Goal: Connect with others: Connect with others

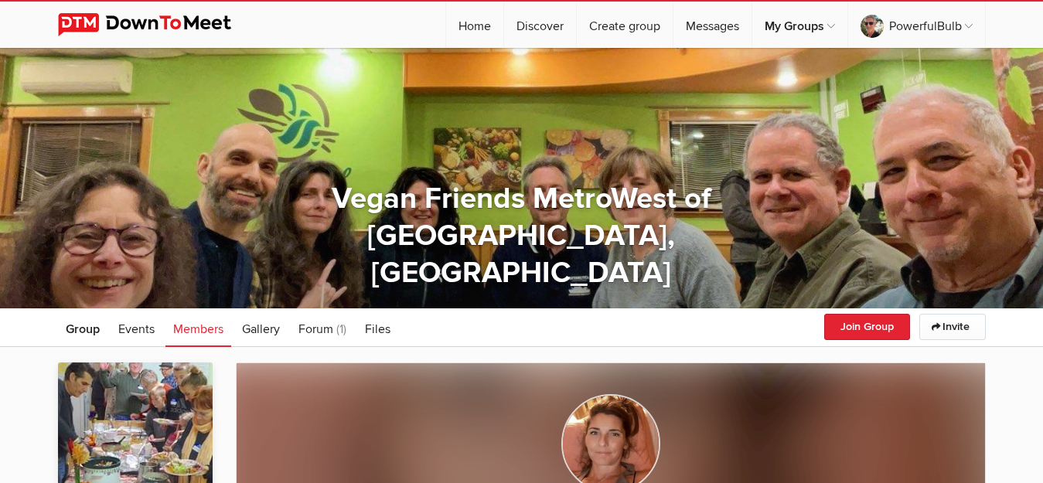
scroll to position [315, 0]
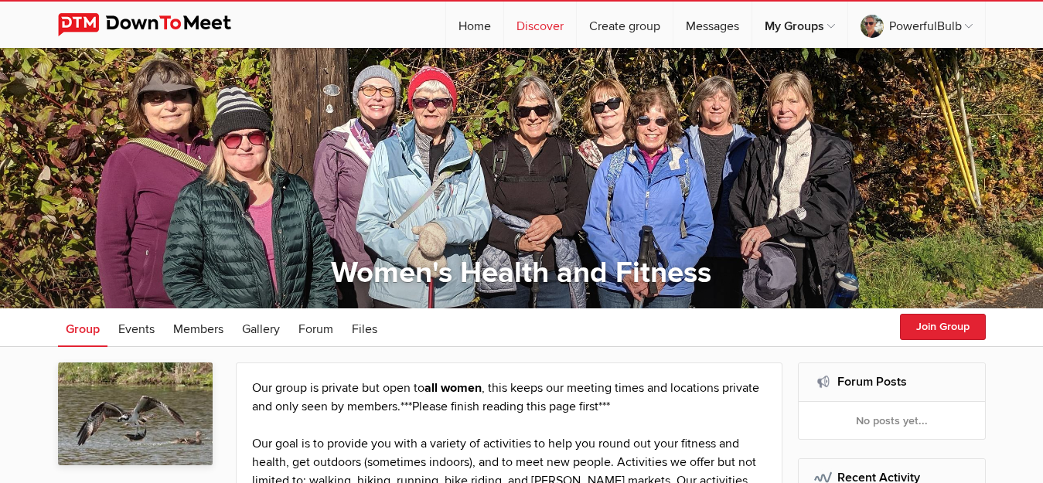
click at [536, 22] on link "Discover" at bounding box center [540, 25] width 72 height 46
select select "null"
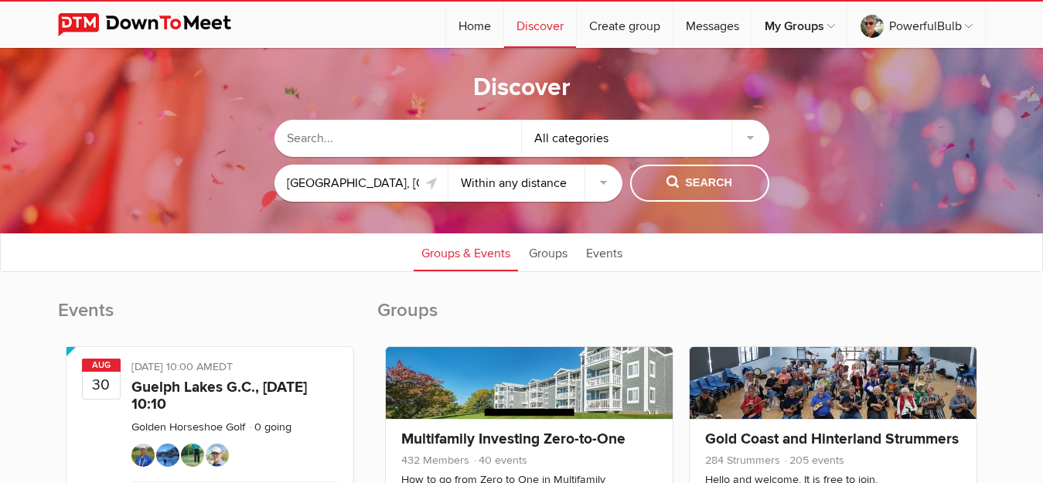
click at [386, 148] on input "text" at bounding box center [397, 138] width 247 height 37
click at [397, 186] on input "San Jose, CA 95125, USA" at bounding box center [361, 183] width 174 height 37
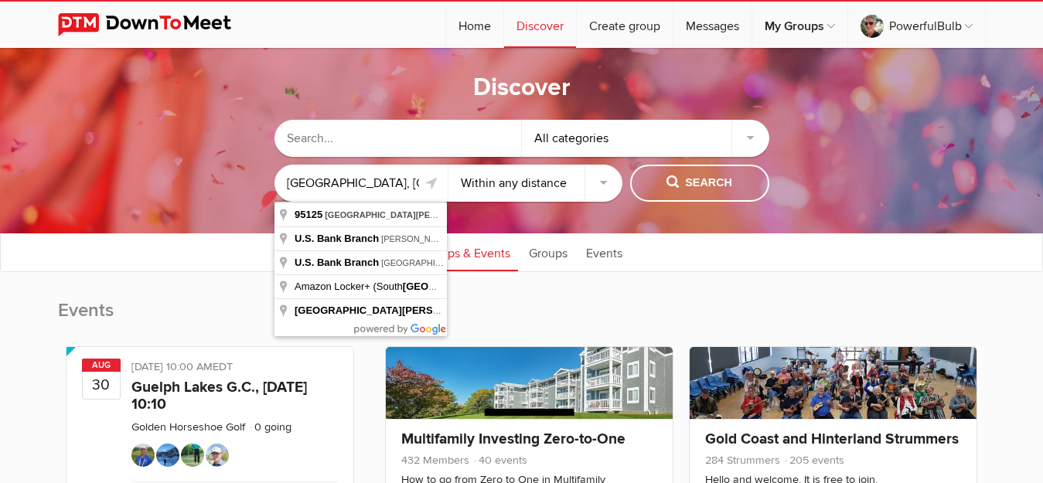
click at [397, 186] on input "San Jose, CA 95125, USA" at bounding box center [361, 183] width 174 height 37
click at [330, 180] on input "USA" at bounding box center [361, 183] width 174 height 37
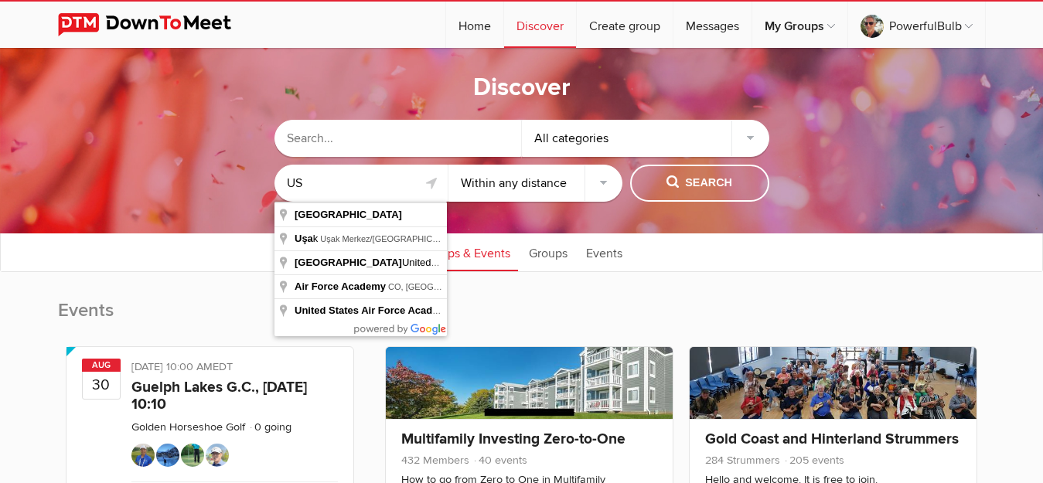
type input "U"
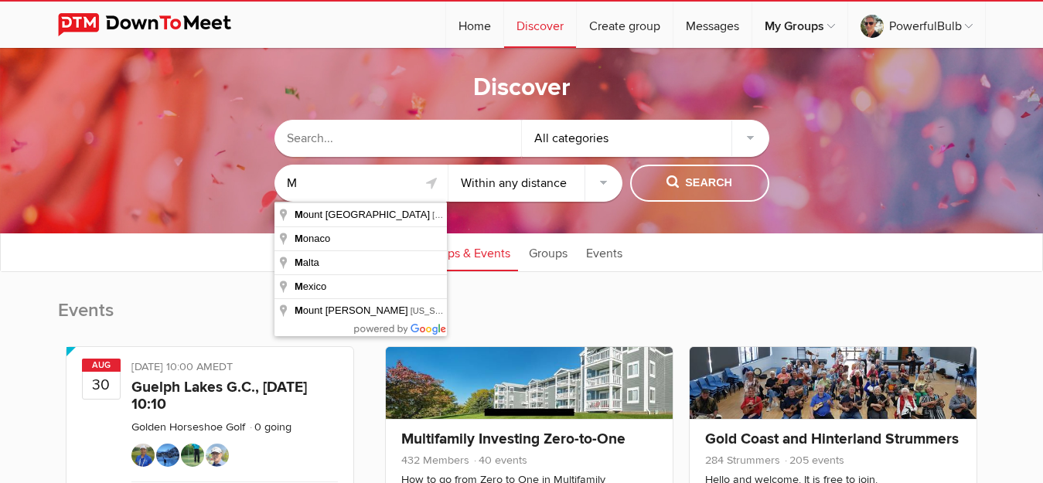
click at [330, 180] on input "M" at bounding box center [361, 183] width 174 height 37
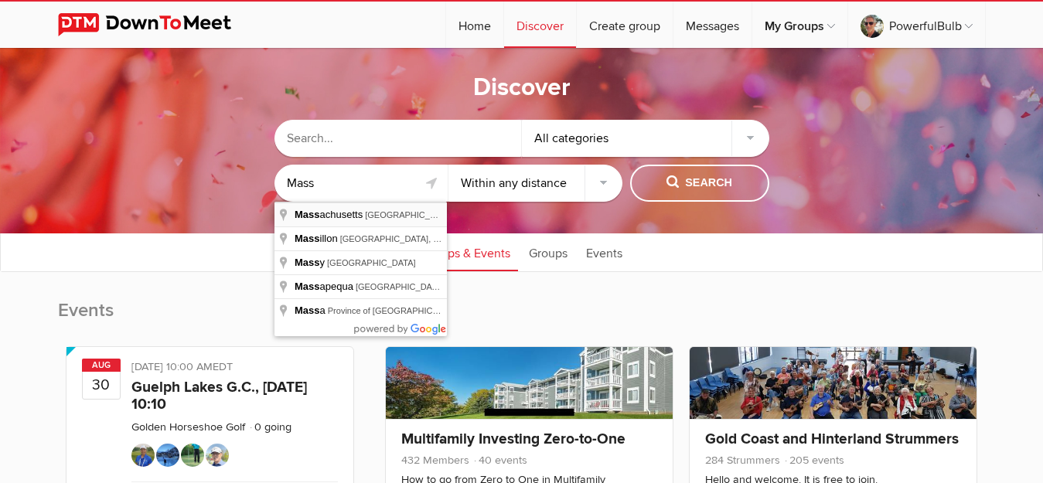
type input "Massachusetts, USA"
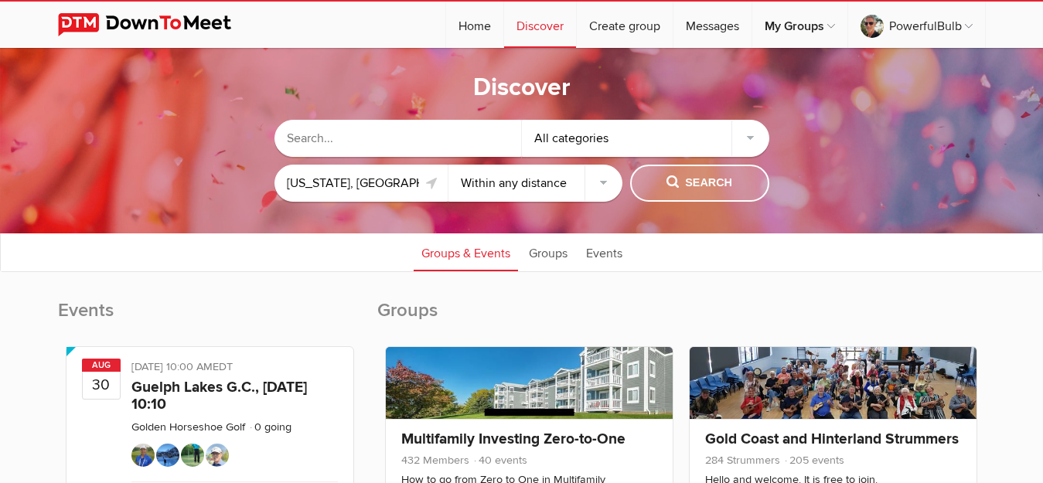
click at [679, 189] on span "Search" at bounding box center [699, 183] width 66 height 17
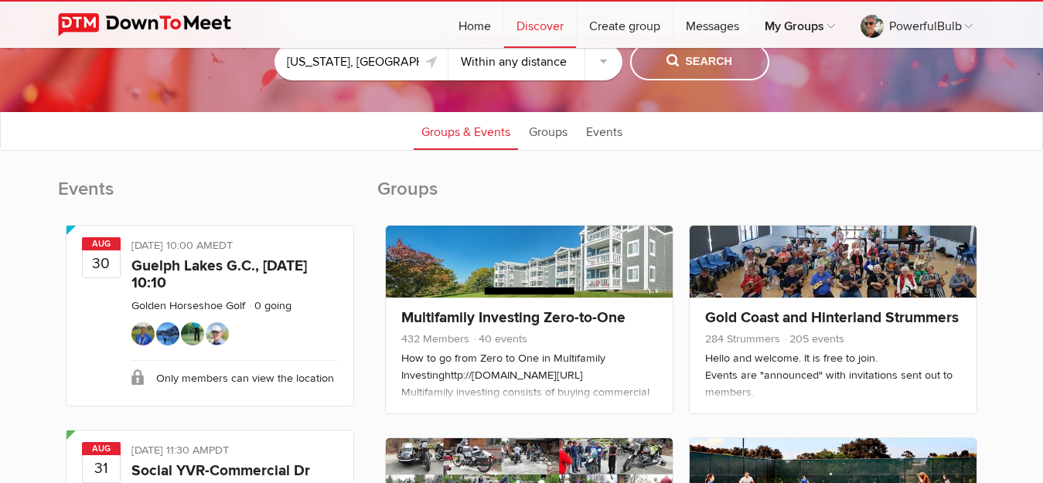
scroll to position [118, 0]
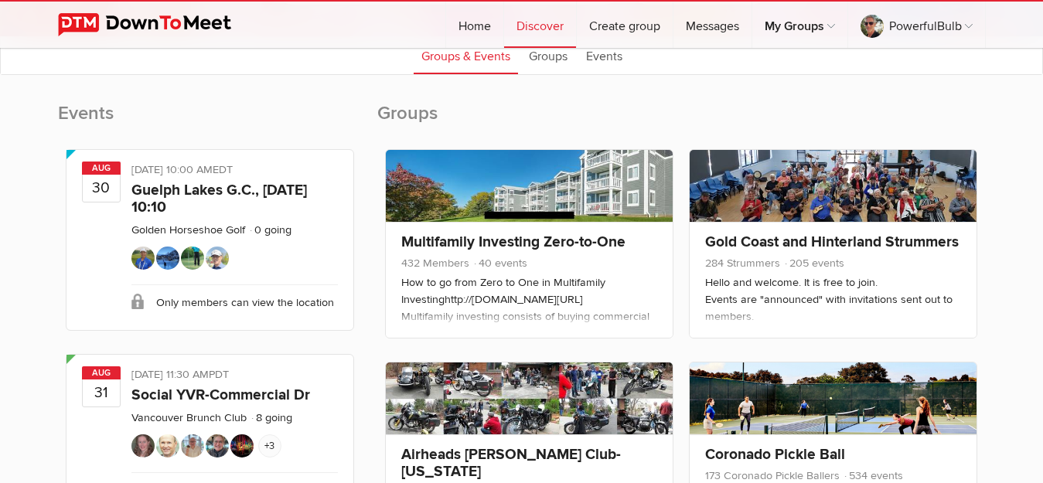
scroll to position [237, 0]
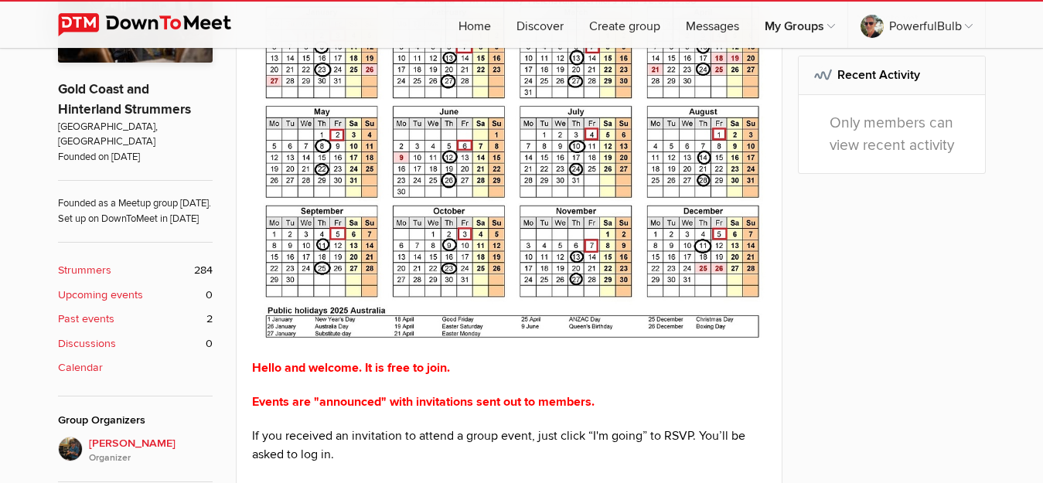
scroll to position [406, 0]
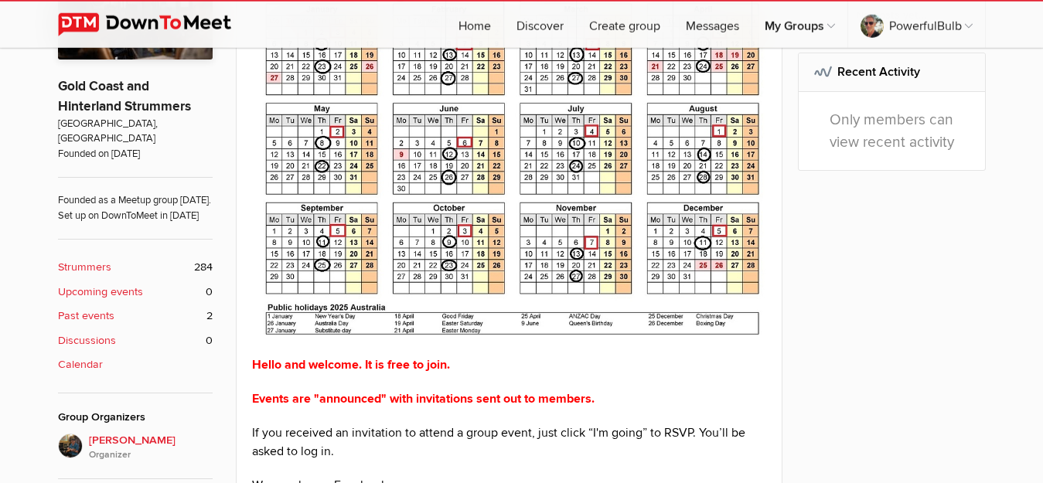
click at [92, 267] on b "Strummers" at bounding box center [84, 267] width 53 height 17
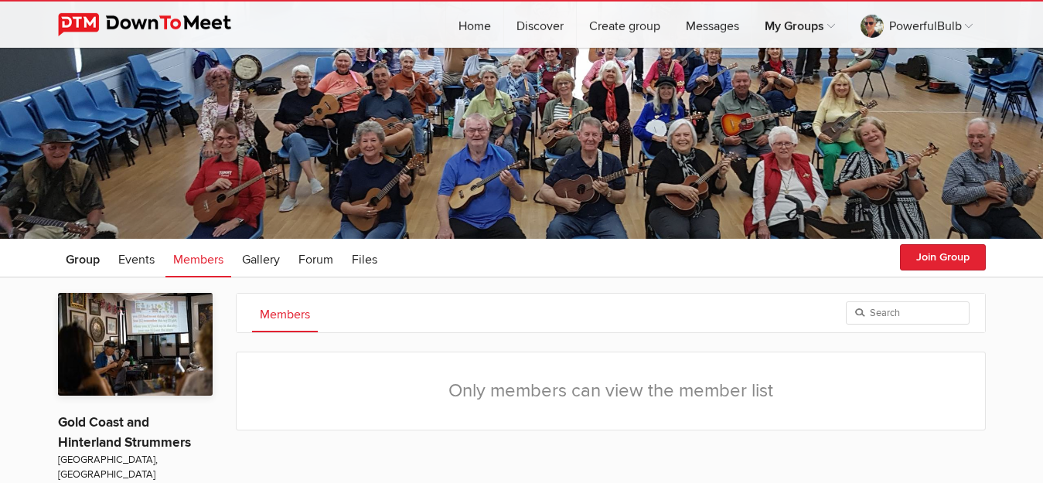
scroll to position [65, 0]
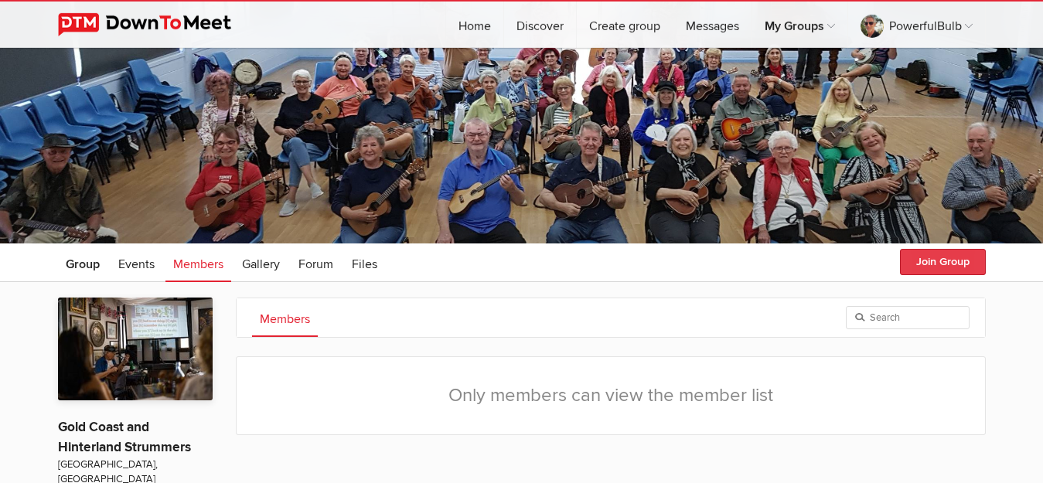
click at [936, 257] on button "Join Group" at bounding box center [943, 262] width 86 height 26
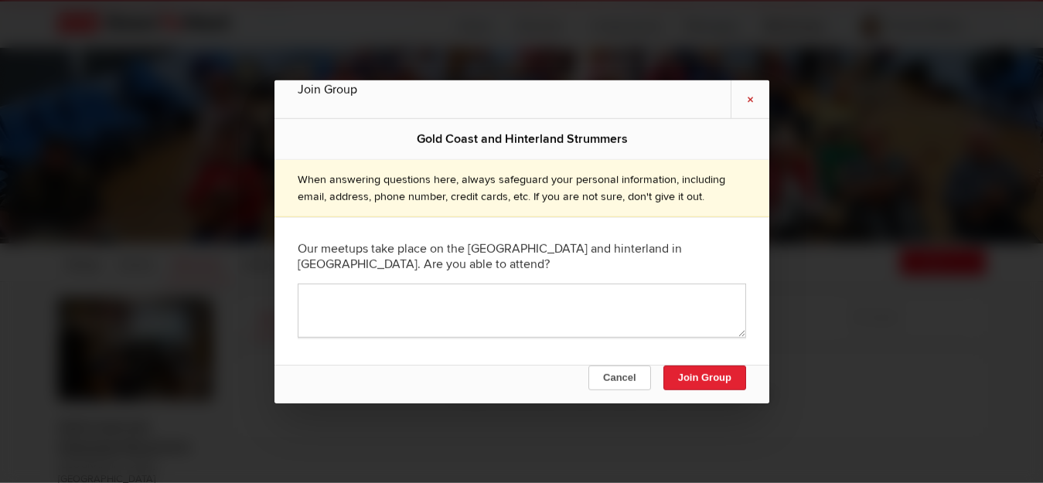
click at [751, 101] on link "×" at bounding box center [749, 99] width 39 height 38
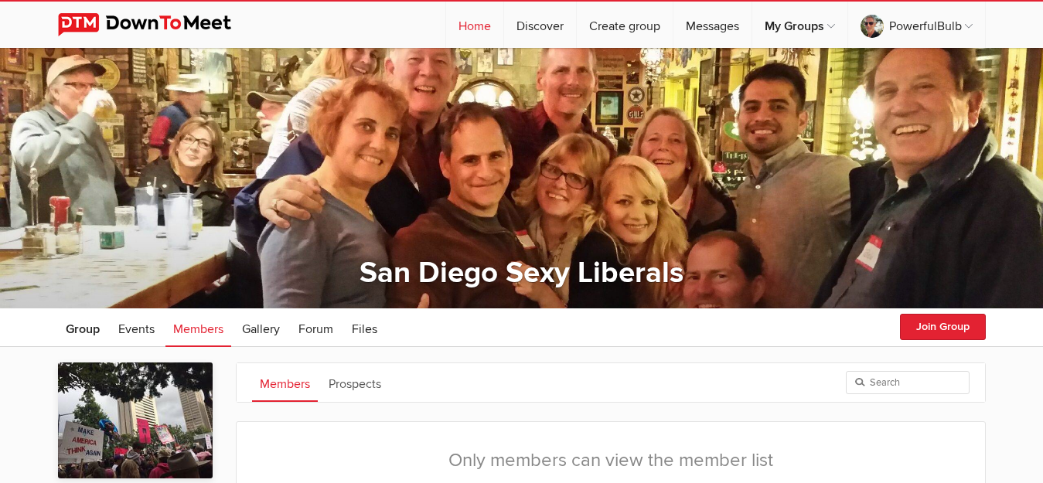
click at [472, 32] on link "Home" at bounding box center [474, 25] width 57 height 46
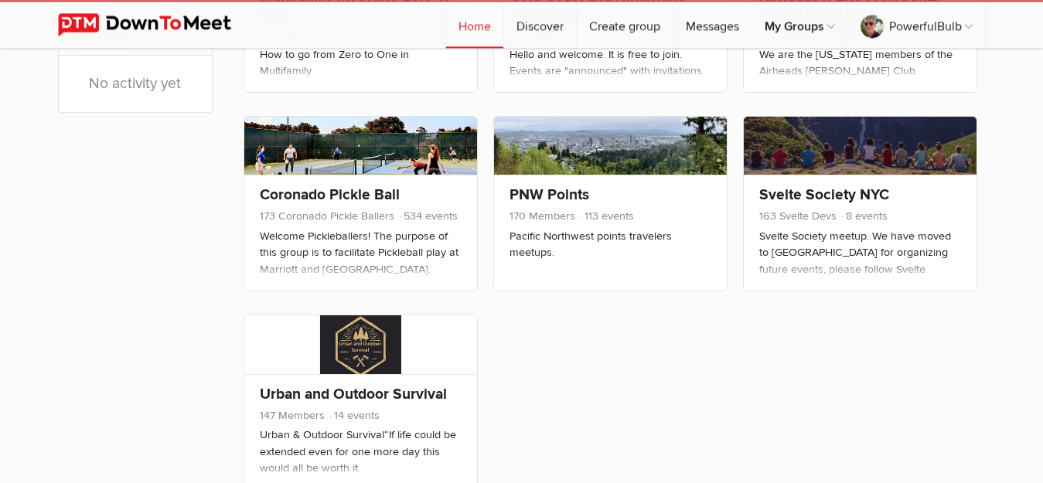
scroll to position [780, 0]
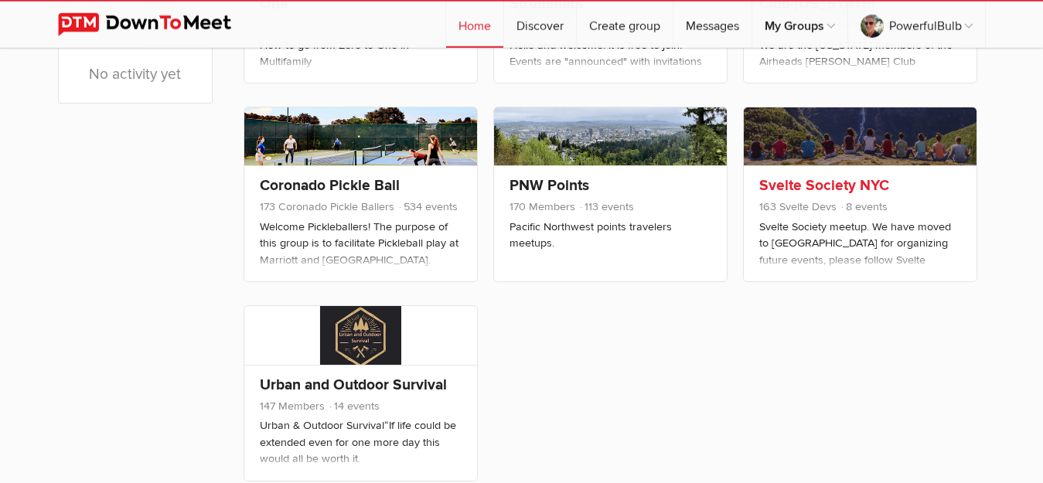
click at [837, 179] on link "Svelte Society NYC" at bounding box center [824, 185] width 130 height 19
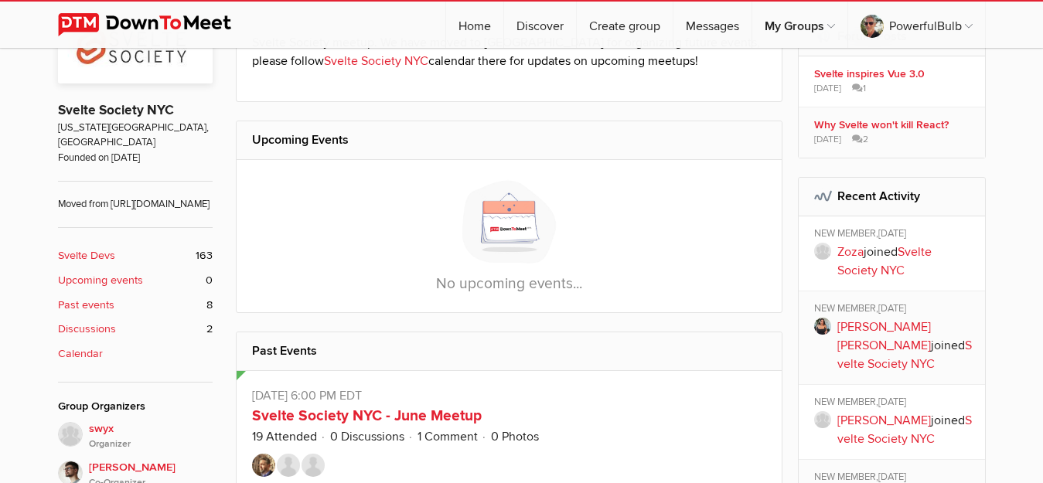
scroll to position [350, 0]
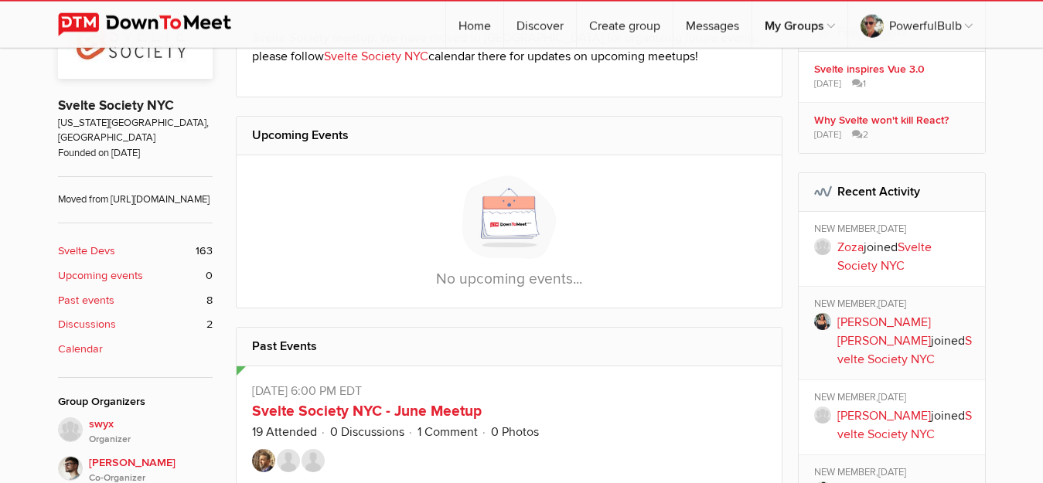
click at [103, 252] on b "Svelte Devs" at bounding box center [86, 251] width 57 height 17
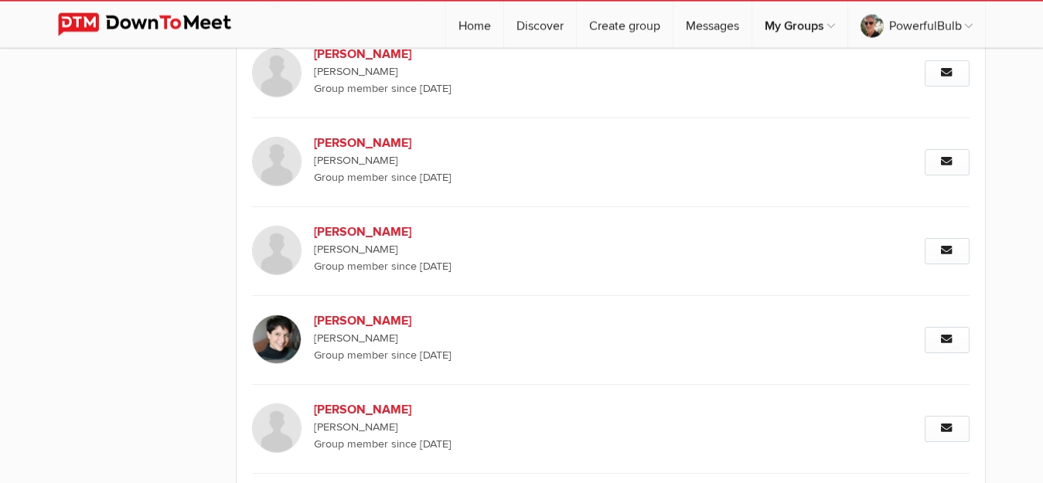
scroll to position [3389, 0]
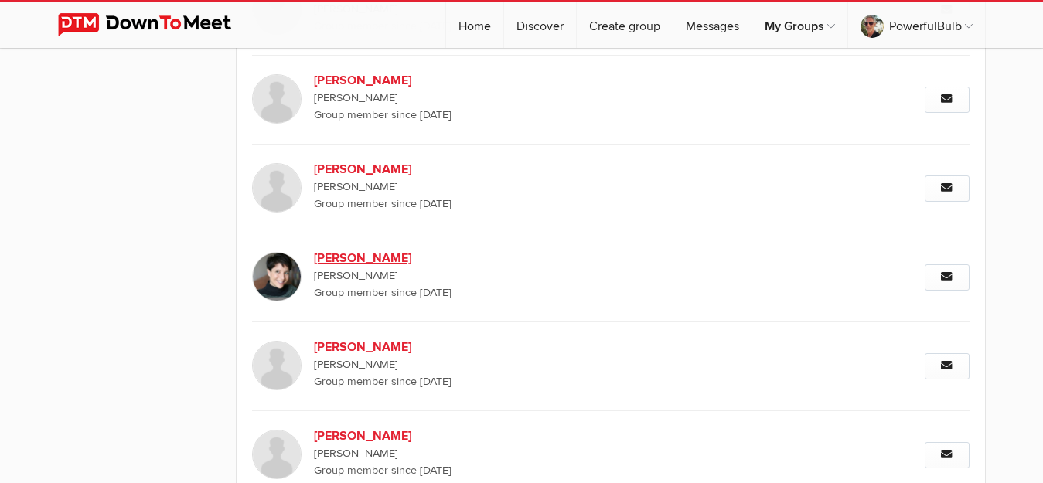
click at [368, 258] on b "Karine Sabatier" at bounding box center [446, 258] width 264 height 19
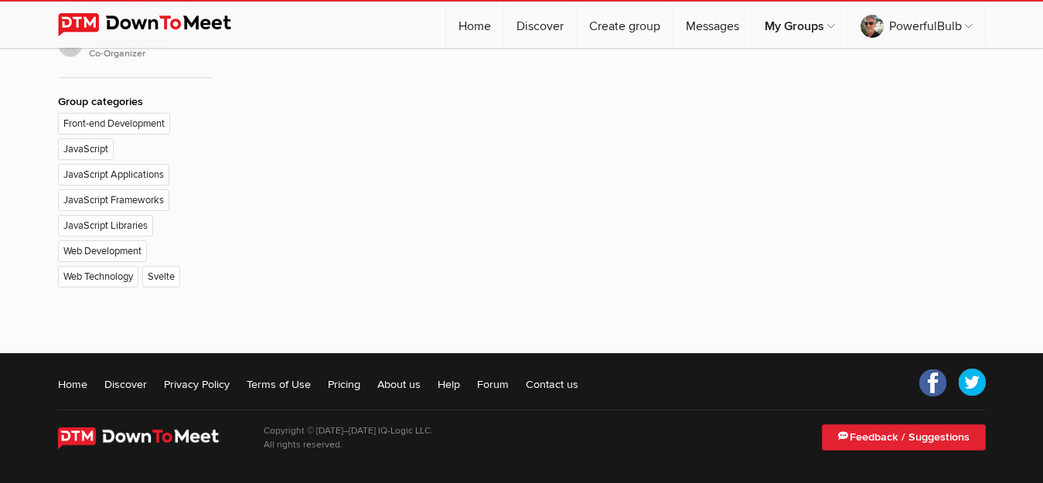
scroll to position [308, 0]
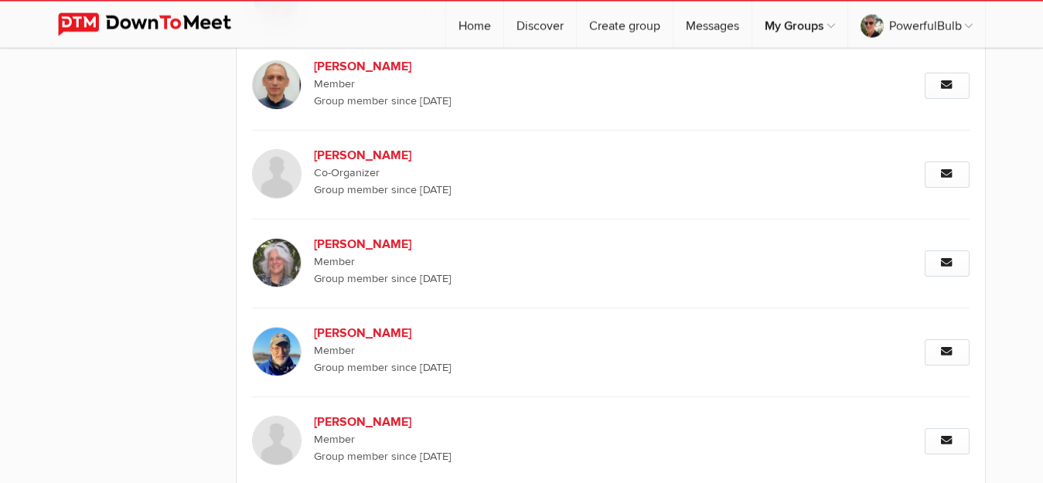
scroll to position [3331, 0]
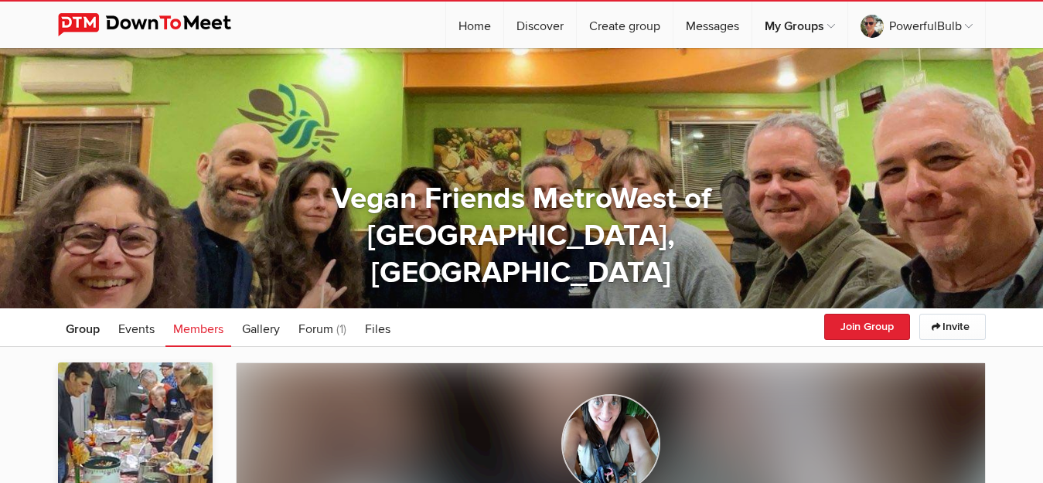
scroll to position [308, 0]
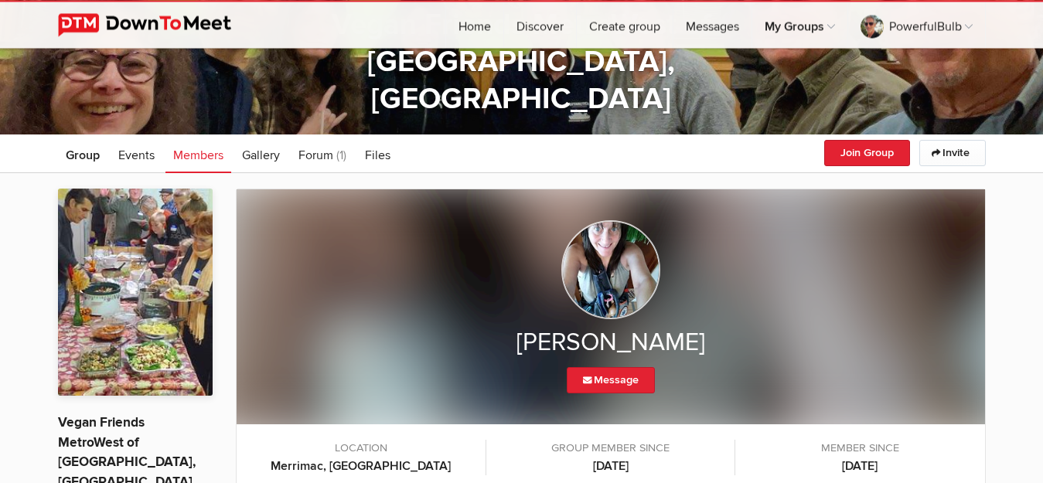
scroll to position [172, 0]
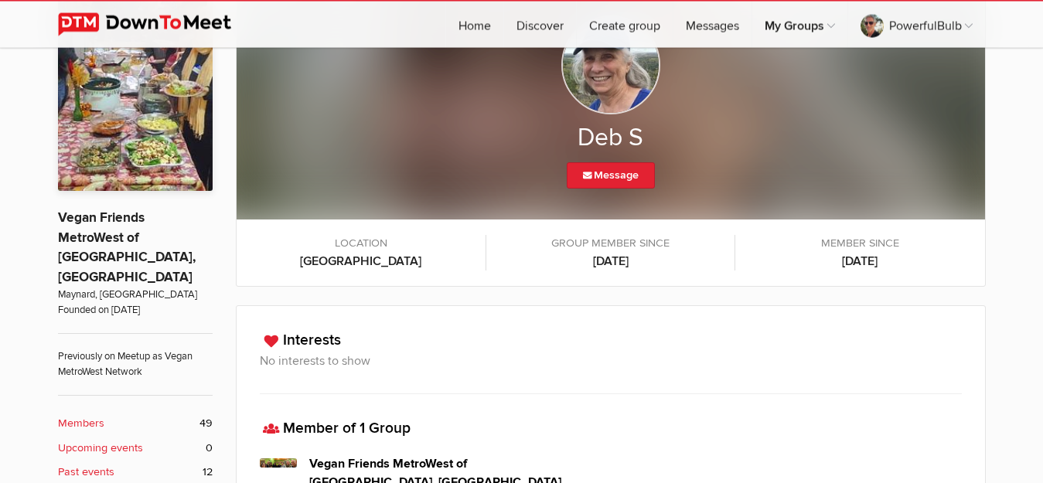
scroll to position [404, 0]
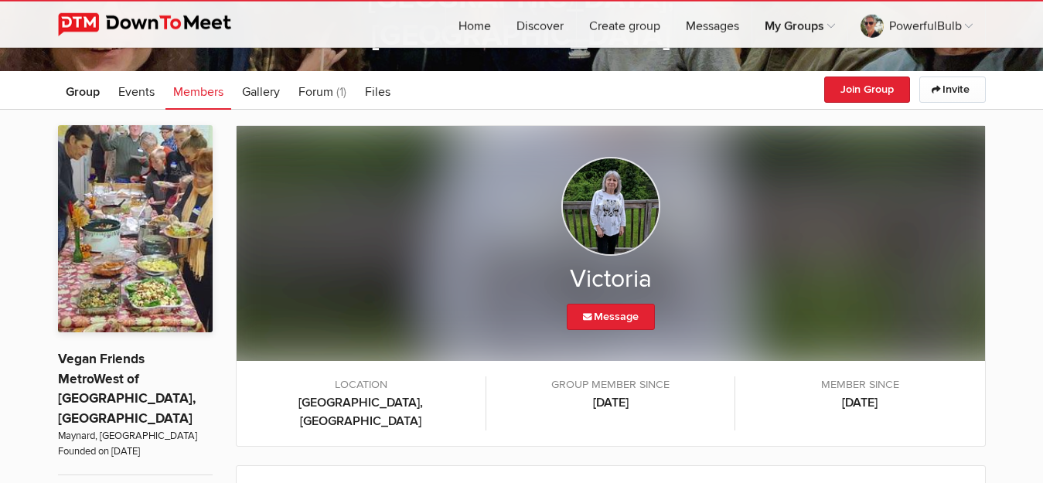
scroll to position [235, 0]
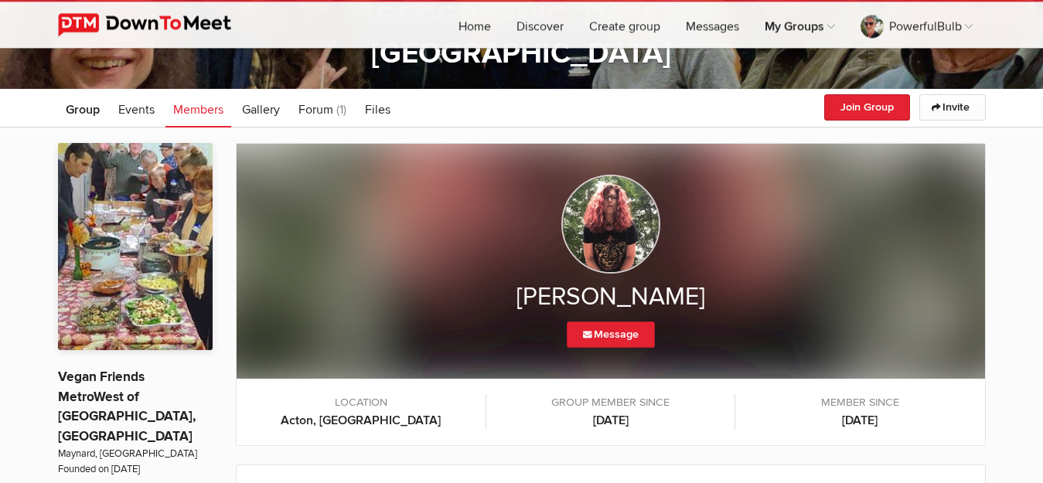
scroll to position [210, 0]
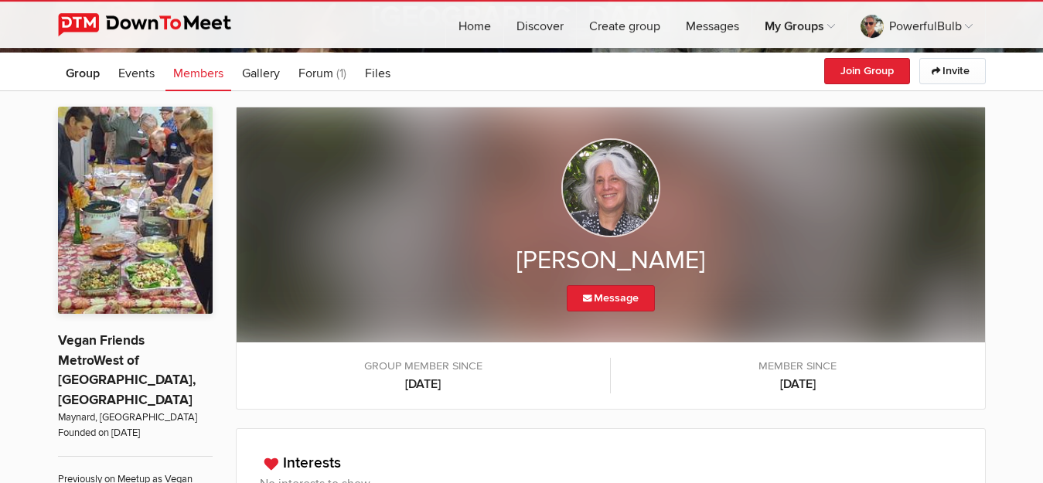
scroll to position [270, 0]
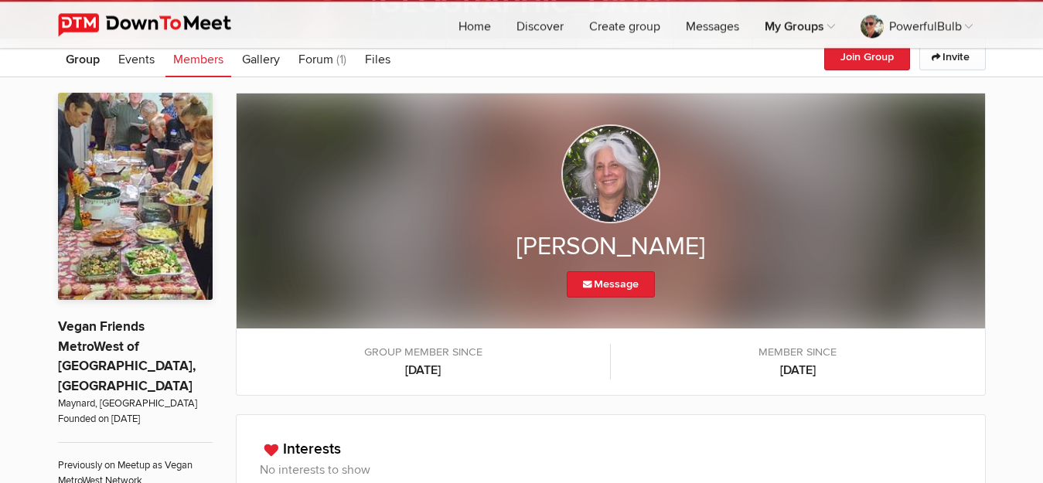
drag, startPoint x: 706, startPoint y: 250, endPoint x: 532, endPoint y: 243, distance: 174.9
click at [532, 243] on h2 "[PERSON_NAME]" at bounding box center [610, 247] width 686 height 32
copy h2 "[PERSON_NAME]"
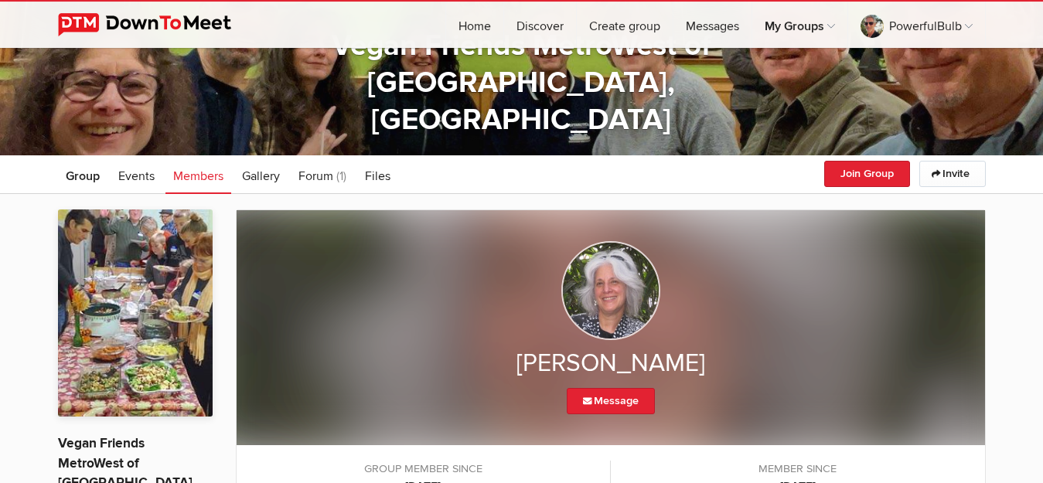
scroll to position [146, 0]
